Goal: Information Seeking & Learning: Compare options

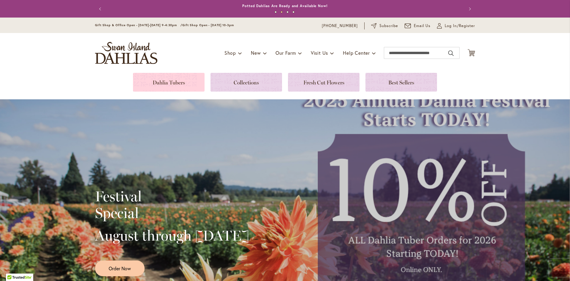
click at [187, 80] on link at bounding box center [169, 82] width 72 height 19
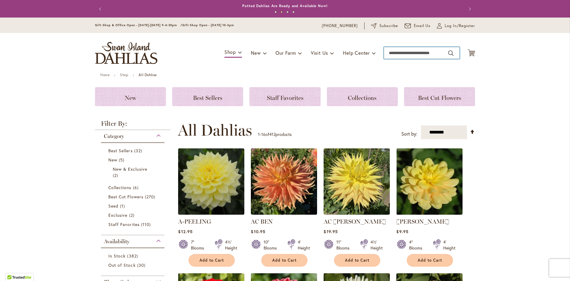
click at [420, 56] on input "Search" at bounding box center [422, 53] width 76 height 12
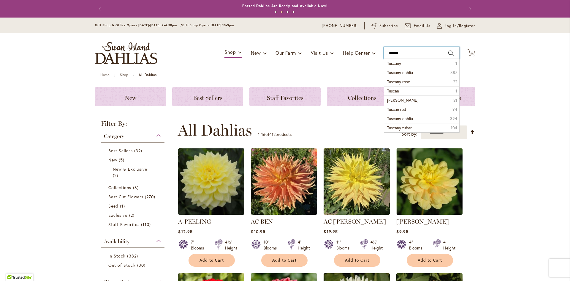
type input "*******"
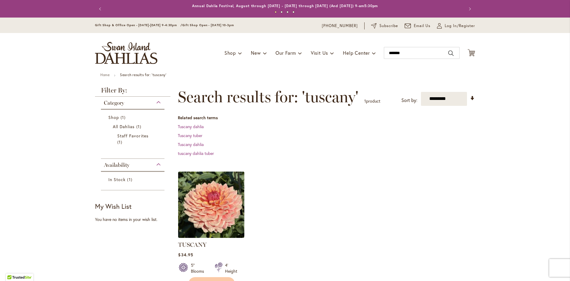
click at [506, 247] on div "Skip to Content Gift Shop & Office Open - Monday-Friday 9-4:30pm / Gift Shop Op…" at bounding box center [285, 267] width 570 height 499
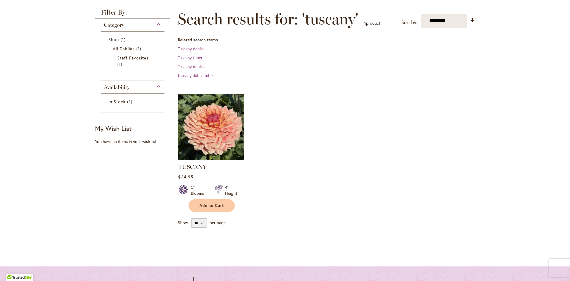
scroll to position [83, 0]
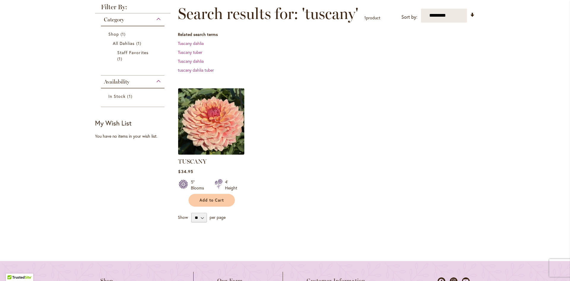
click at [230, 121] on img at bounding box center [211, 120] width 69 height 69
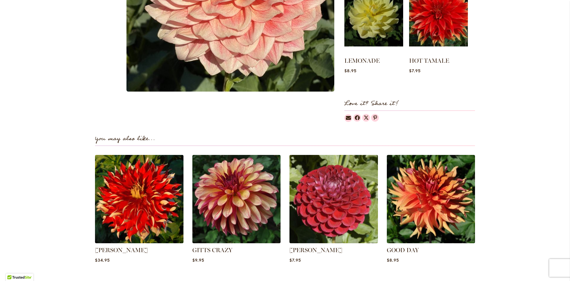
scroll to position [305, 0]
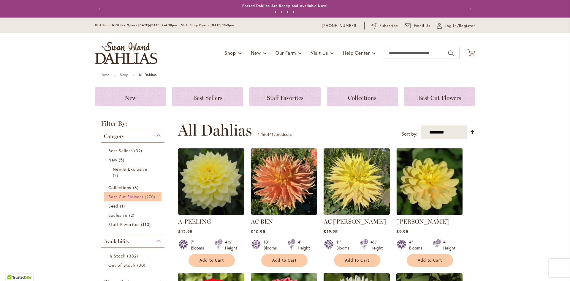
click at [132, 196] on span "Best Cut Flowers" at bounding box center [125, 197] width 35 height 6
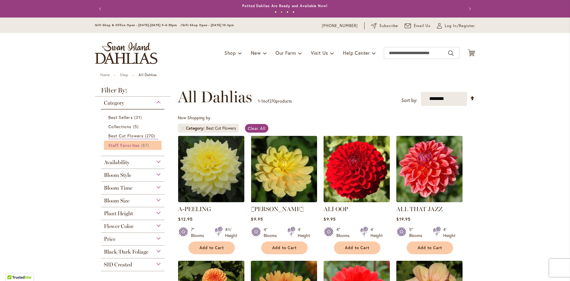
click at [130, 145] on span "Staff Favorites" at bounding box center [123, 145] width 31 height 6
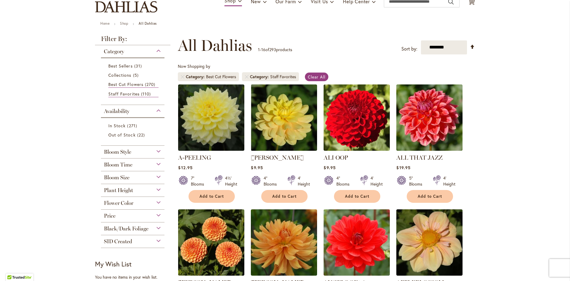
scroll to position [71, 0]
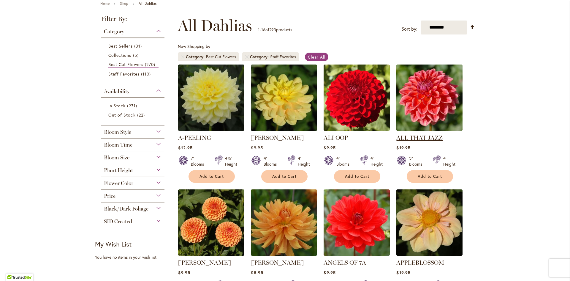
click at [406, 139] on link "ALL THAT JAZZ" at bounding box center [419, 137] width 46 height 7
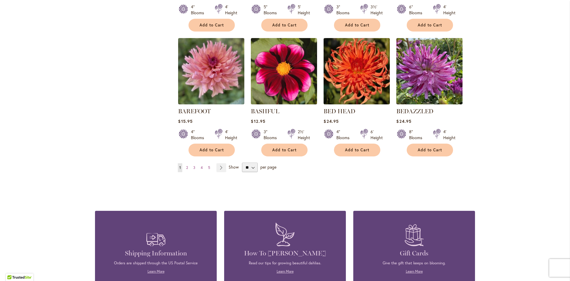
scroll to position [475, 0]
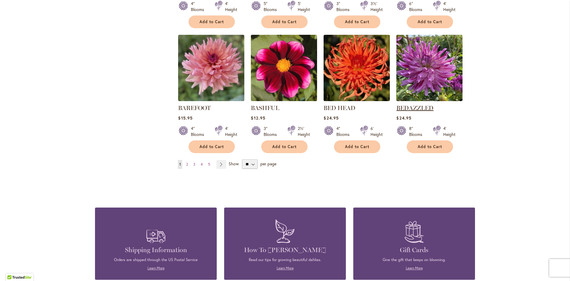
click at [411, 108] on link "BEDAZZLED" at bounding box center [414, 107] width 37 height 7
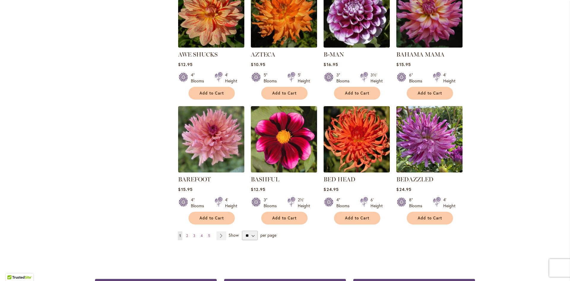
scroll to position [459, 0]
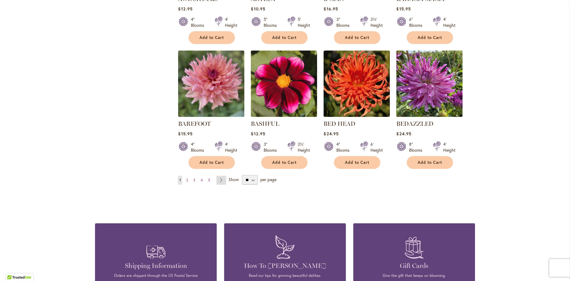
click at [220, 181] on link "Page Next" at bounding box center [221, 180] width 10 height 9
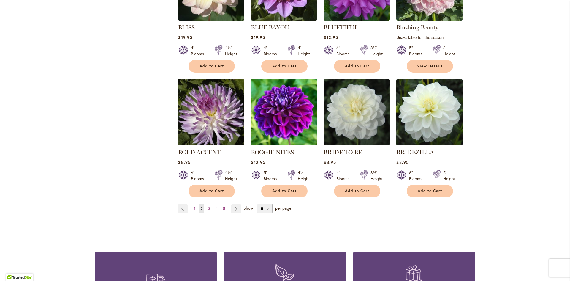
scroll to position [443, 0]
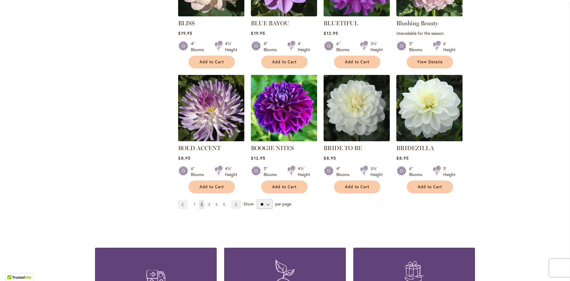
click at [208, 202] on span "3" at bounding box center [209, 204] width 2 height 4
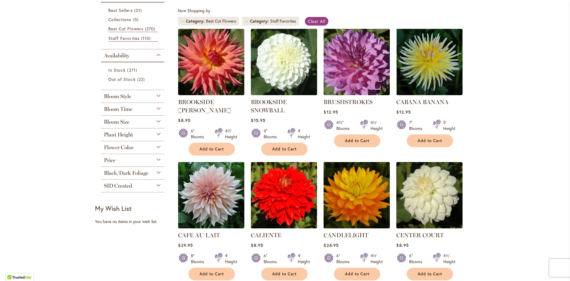
scroll to position [119, 0]
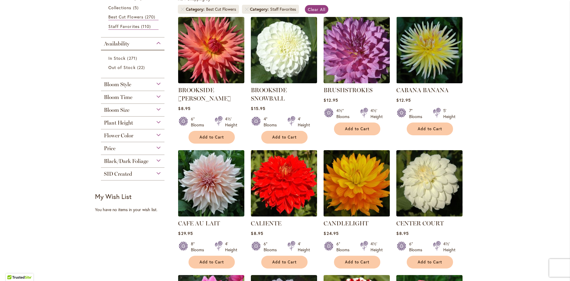
click at [344, 179] on img at bounding box center [356, 182] width 69 height 69
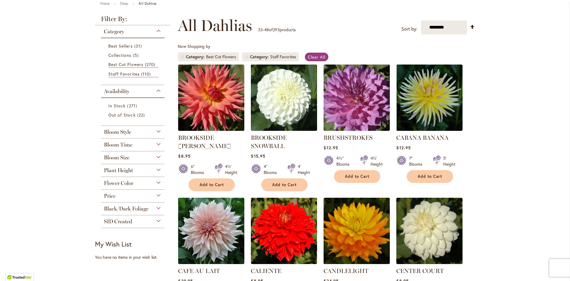
scroll to position [83, 0]
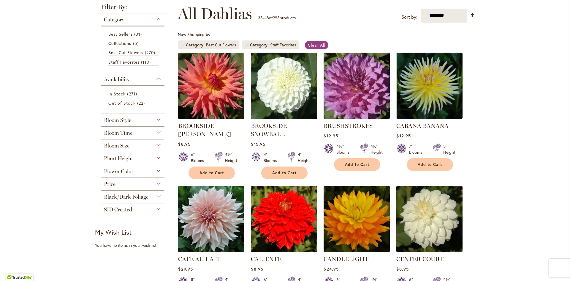
click at [197, 227] on img at bounding box center [211, 218] width 69 height 69
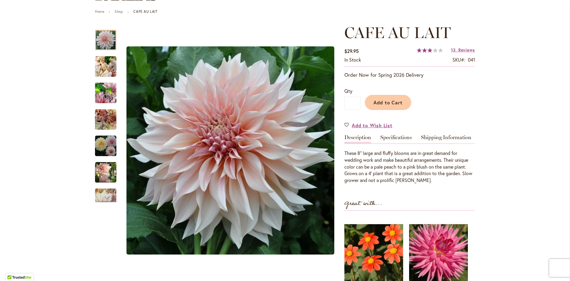
scroll to position [56, 0]
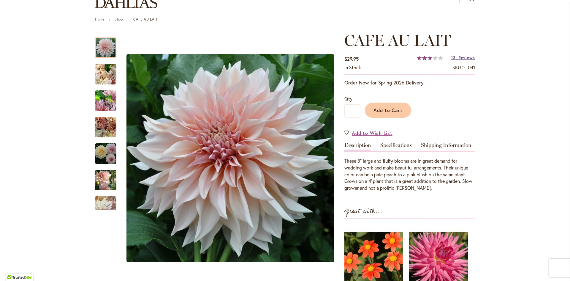
click at [459, 57] on span "Reviews" at bounding box center [467, 58] width 17 height 6
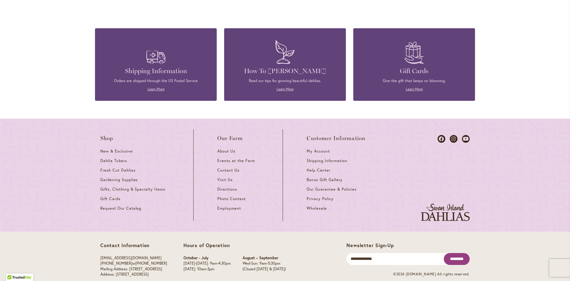
scroll to position [1618, 0]
